Goal: Check status: Verify the current state of an ongoing process or item

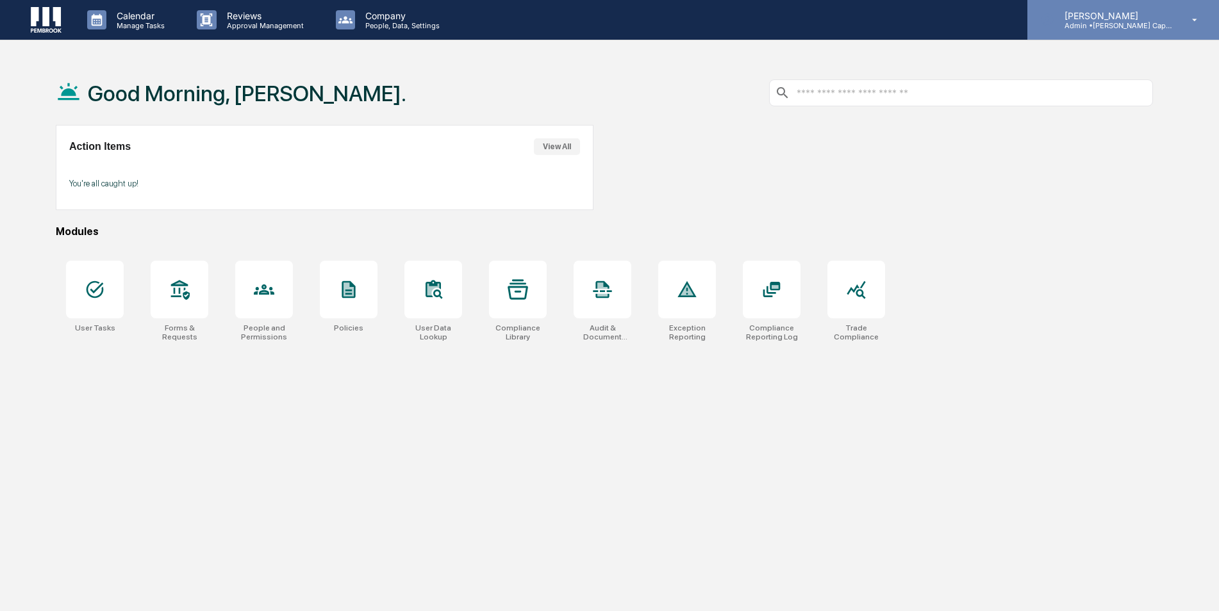
click at [1125, 31] on div "[PERSON_NAME] Admin • [PERSON_NAME] Capital Management" at bounding box center [1123, 20] width 192 height 40
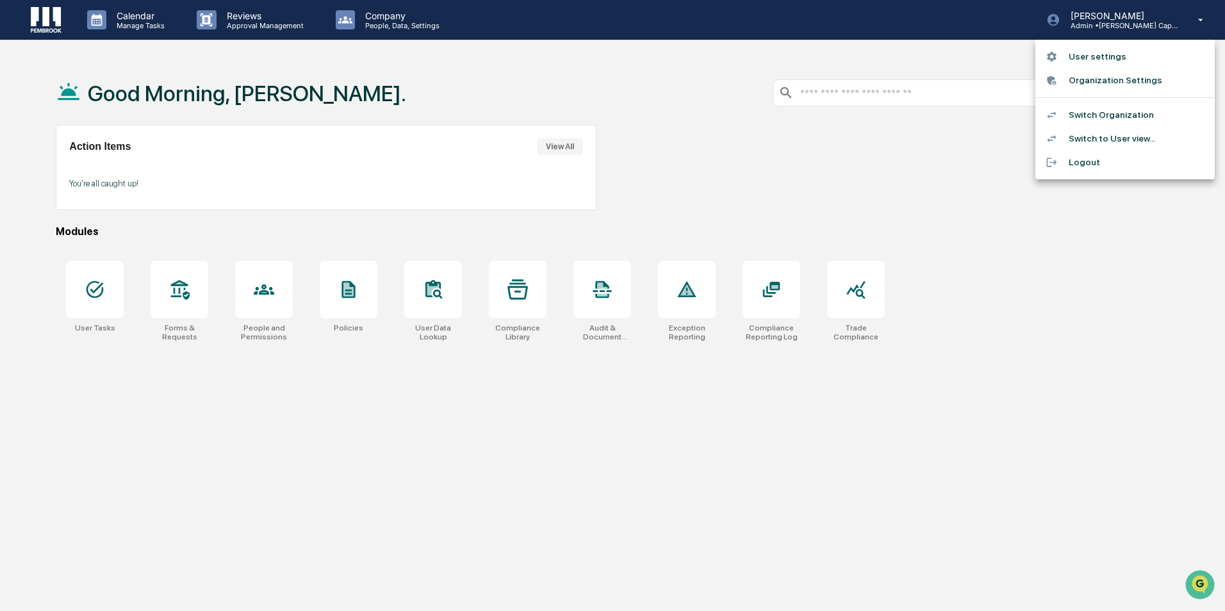
click at [1119, 143] on li "Switch to User view..." at bounding box center [1124, 139] width 179 height 24
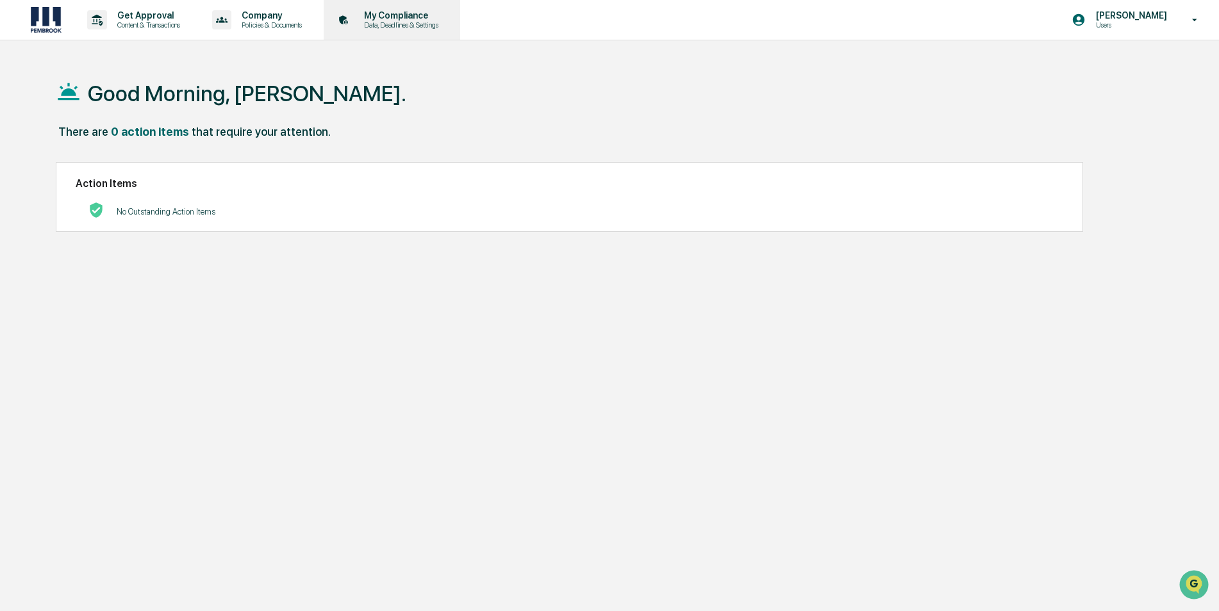
click at [395, 8] on div "My Compliance Data, Deadlines & Settings" at bounding box center [391, 20] width 124 height 40
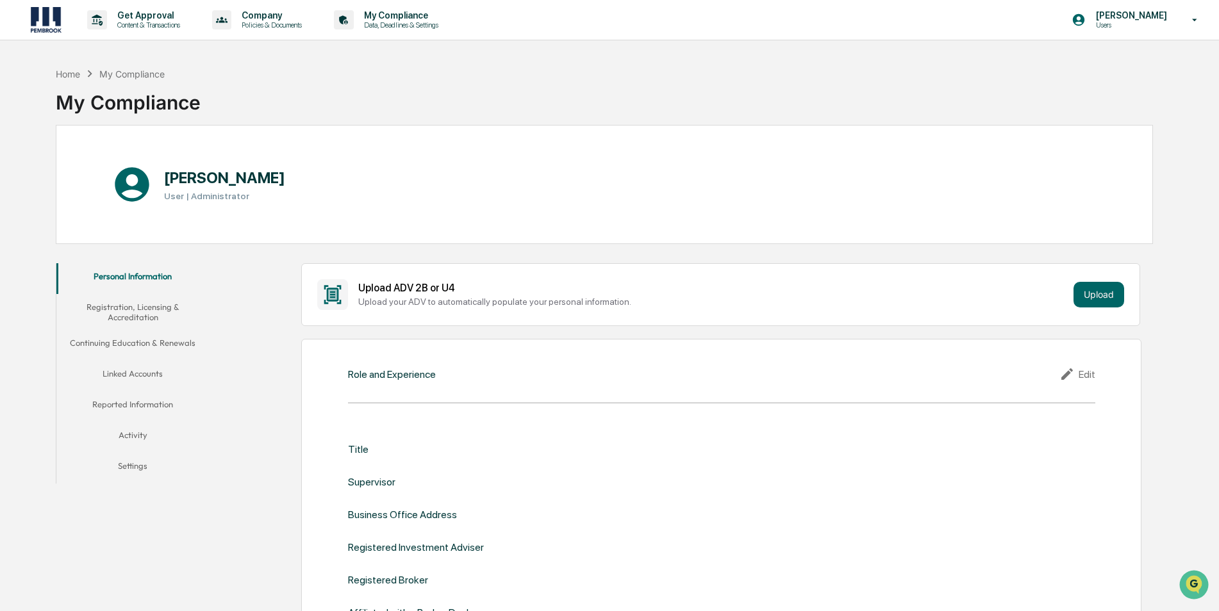
click at [116, 305] on button "Registration, Licensing & Accreditation" at bounding box center [132, 312] width 153 height 37
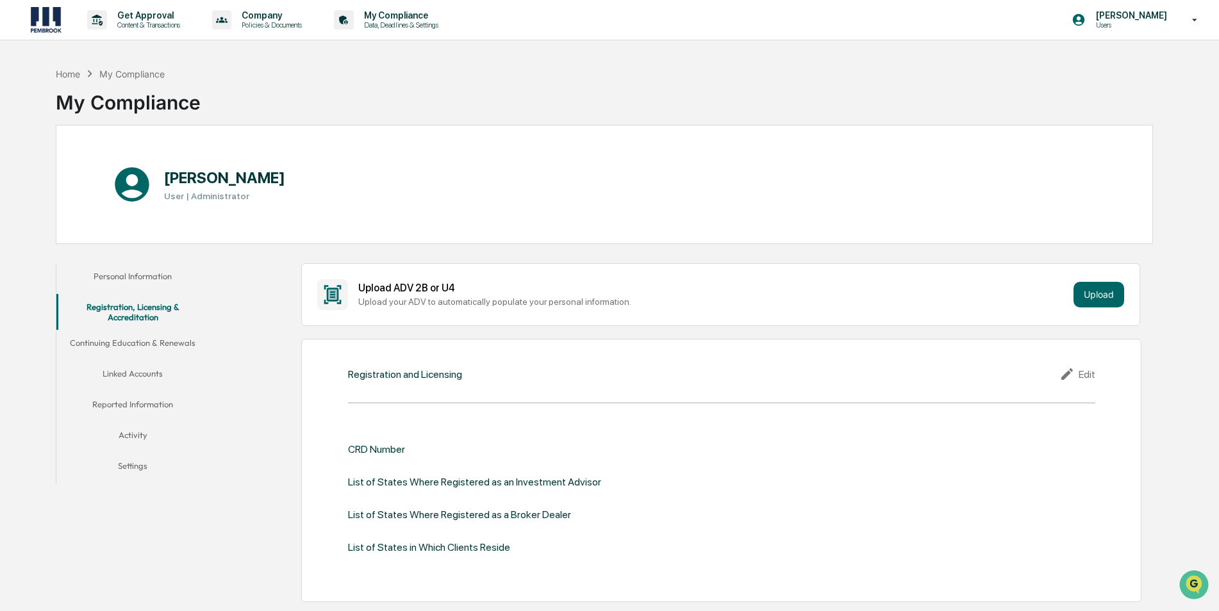
drag, startPoint x: 106, startPoint y: 87, endPoint x: 98, endPoint y: 79, distance: 11.3
click at [105, 87] on div "My Compliance" at bounding box center [128, 97] width 145 height 33
click at [80, 76] on div "Home" at bounding box center [68, 74] width 24 height 11
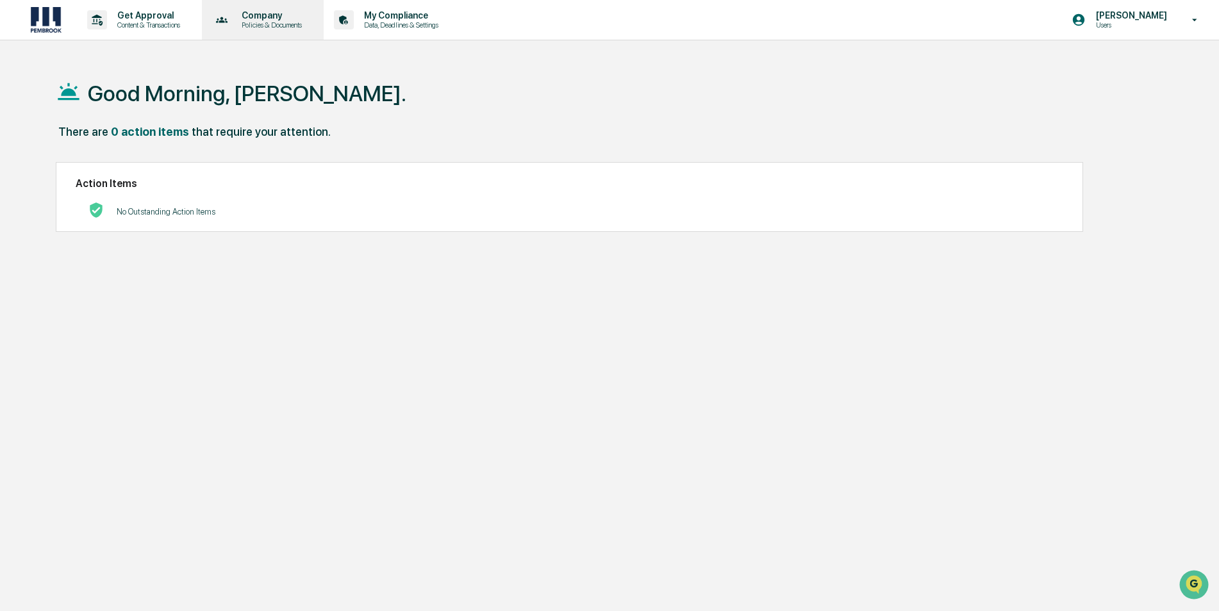
click at [249, 19] on p "Company" at bounding box center [269, 15] width 77 height 10
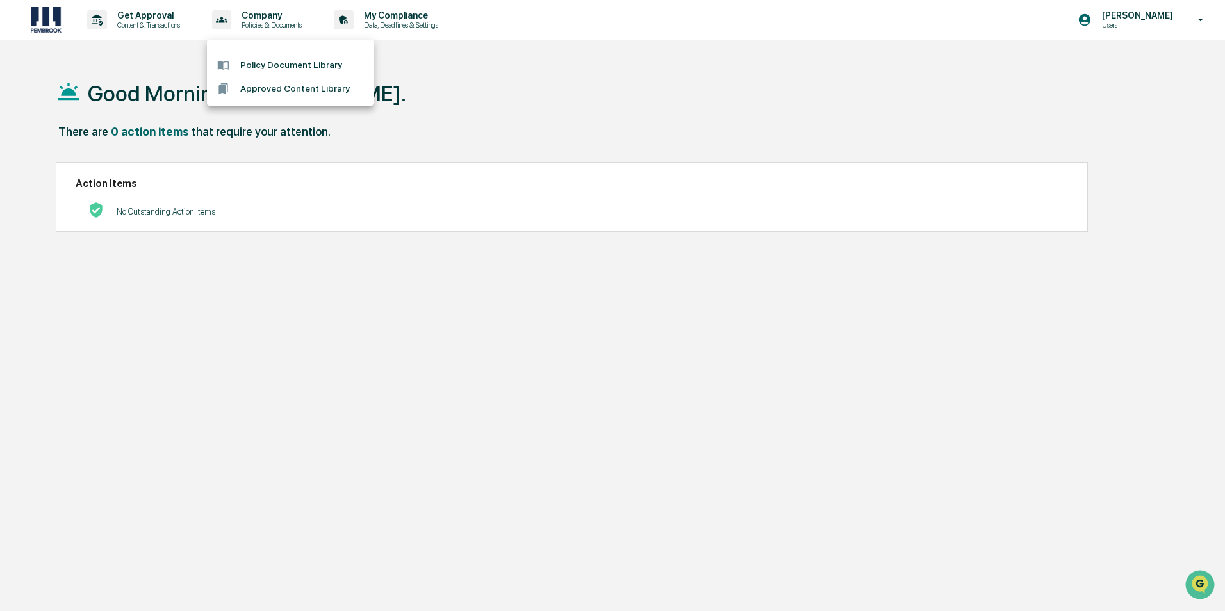
click at [352, 26] on div at bounding box center [612, 305] width 1225 height 611
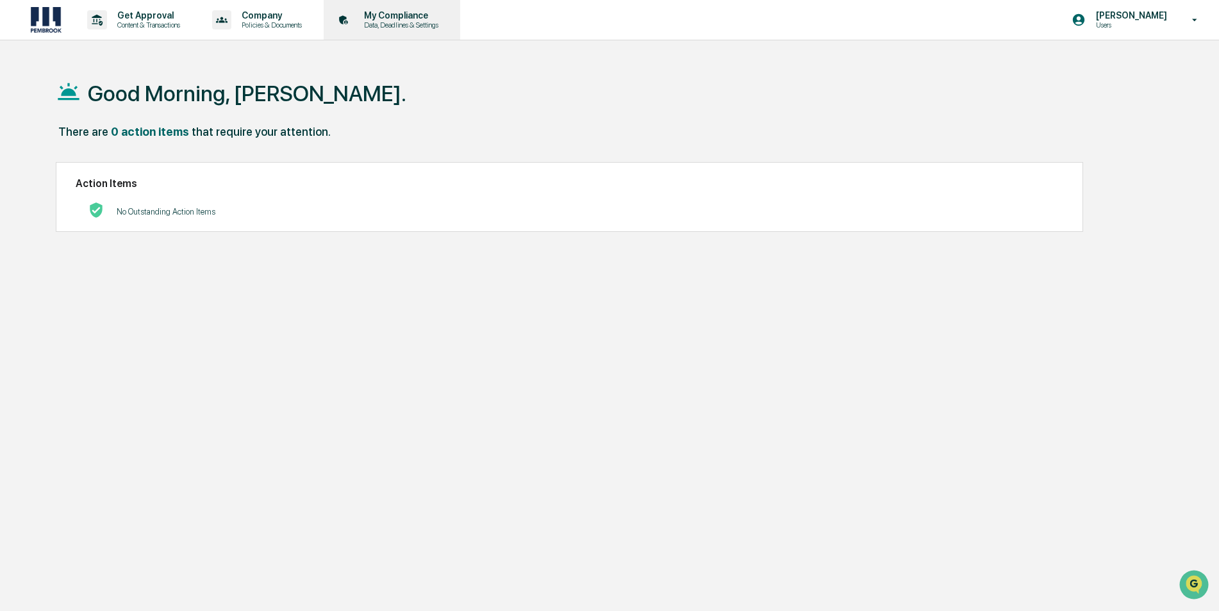
click at [425, 12] on p "My Compliance" at bounding box center [399, 15] width 91 height 10
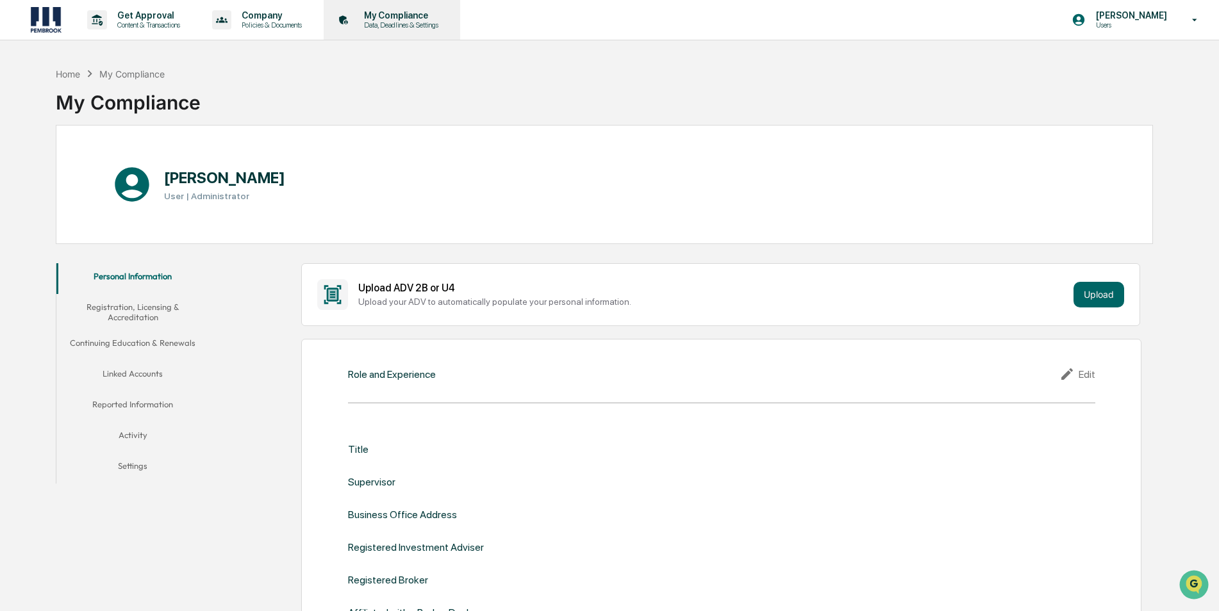
click at [405, 15] on p "My Compliance" at bounding box center [399, 15] width 91 height 10
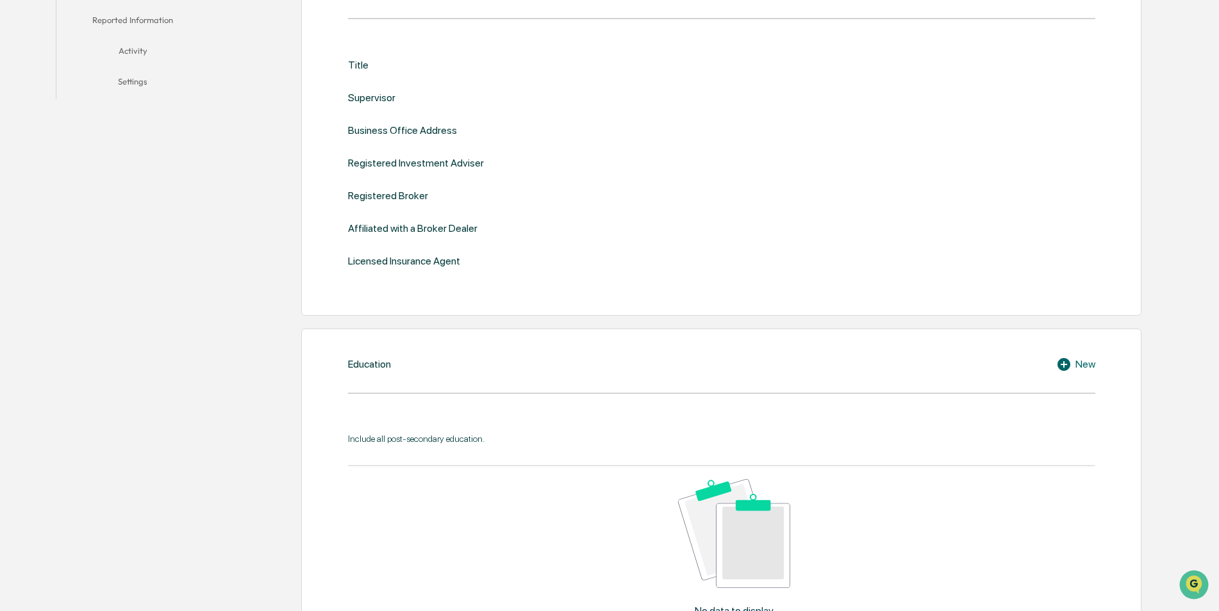
scroll to position [192, 0]
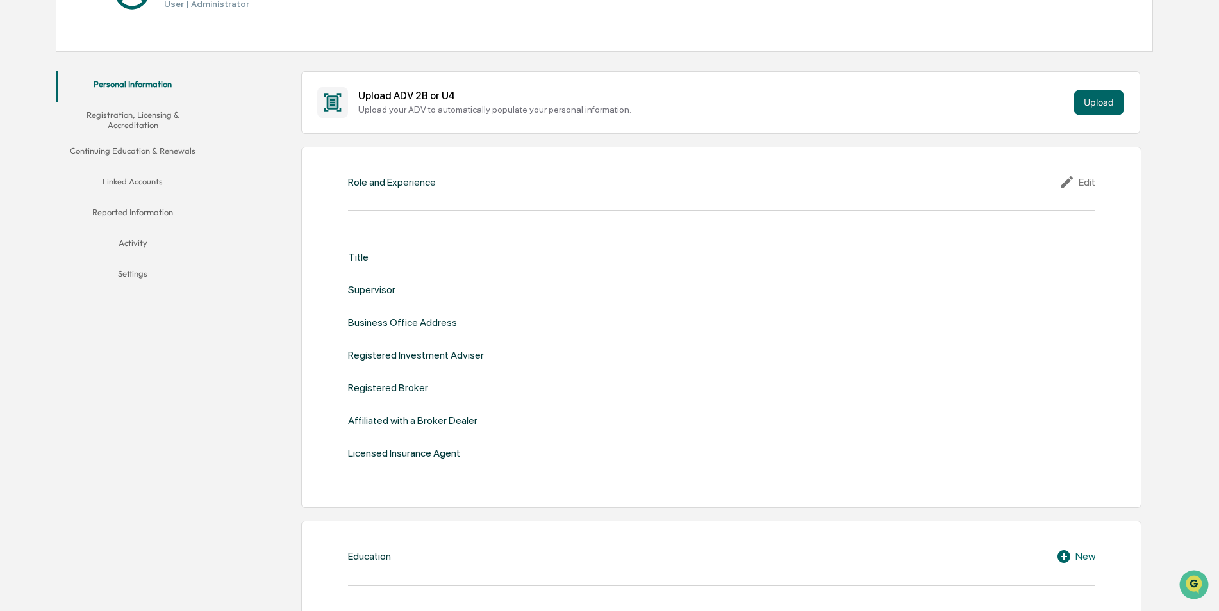
click at [137, 247] on button "Activity" at bounding box center [132, 245] width 153 height 31
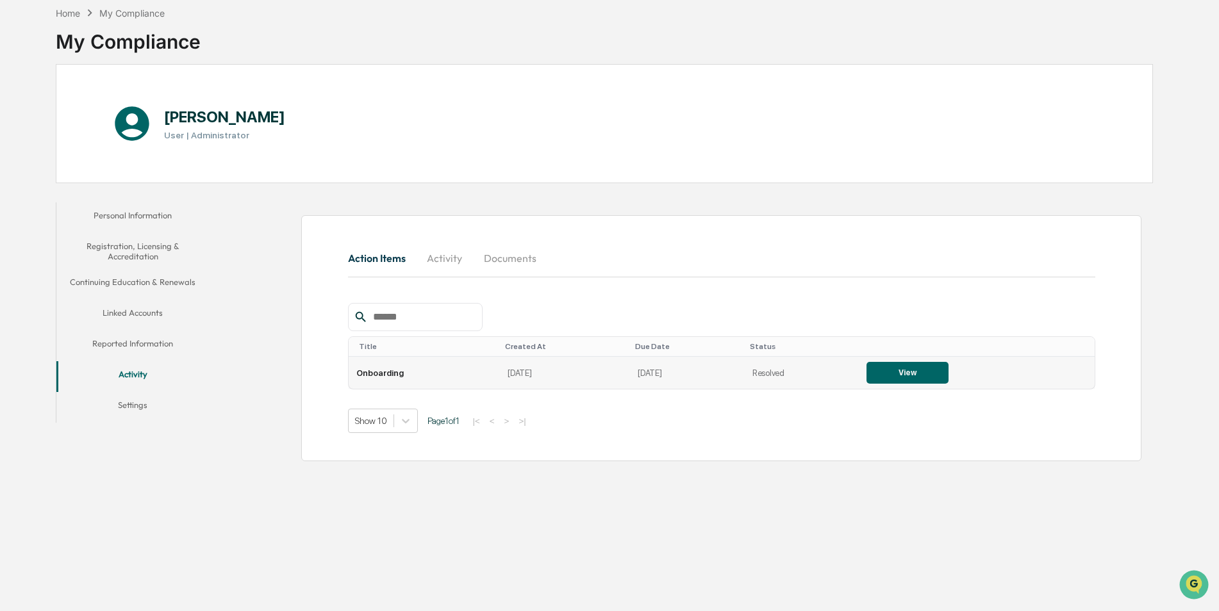
click at [891, 374] on button "View" at bounding box center [907, 373] width 82 height 22
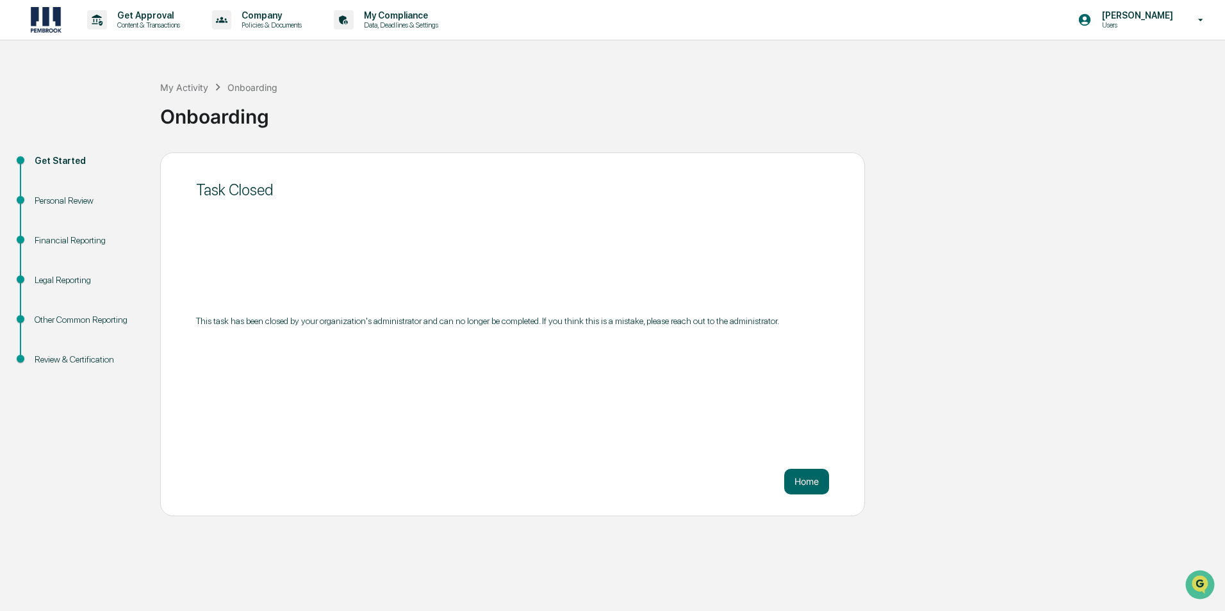
click at [76, 361] on div "Review & Certification" at bounding box center [87, 359] width 105 height 13
click at [1038, 199] on div "Get Started Personal Review Financial Reporting Legal Reporting Other Common Re…" at bounding box center [612, 334] width 1212 height 364
click at [1162, 18] on p "[PERSON_NAME]" at bounding box center [1136, 15] width 88 height 10
click at [1107, 84] on li "Switch Organization" at bounding box center [1124, 89] width 179 height 24
